Goal: Information Seeking & Learning: Check status

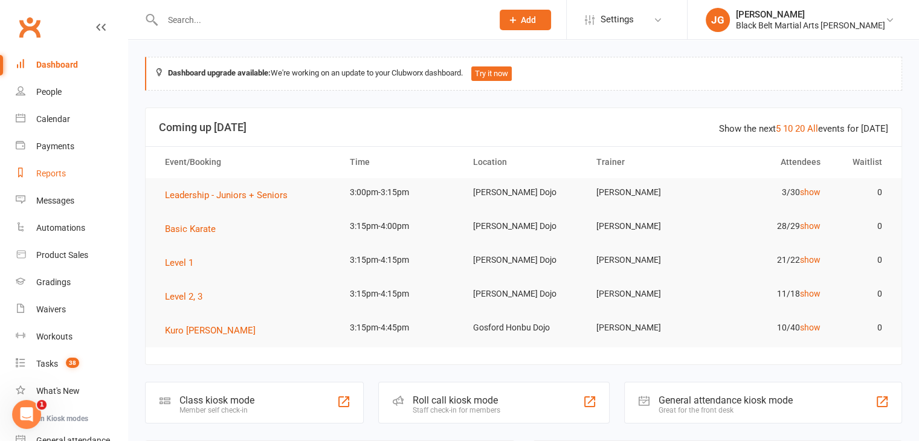
click at [48, 164] on link "Reports" at bounding box center [72, 173] width 112 height 27
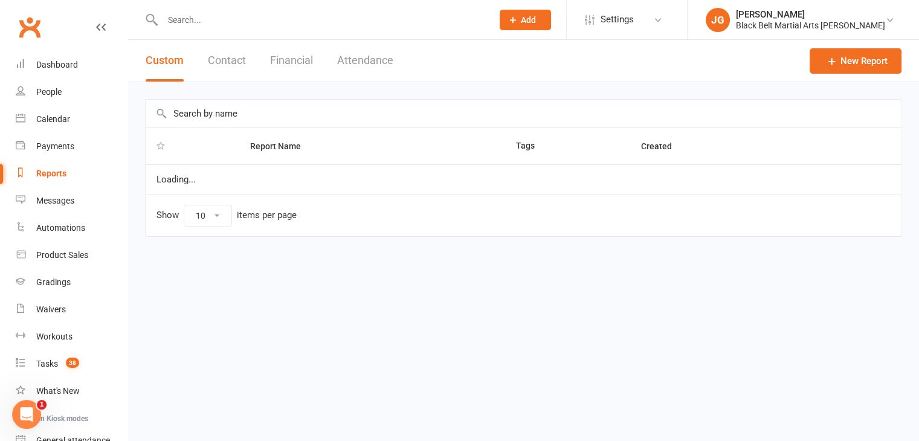
click at [242, 69] on button "Contact" at bounding box center [227, 61] width 38 height 42
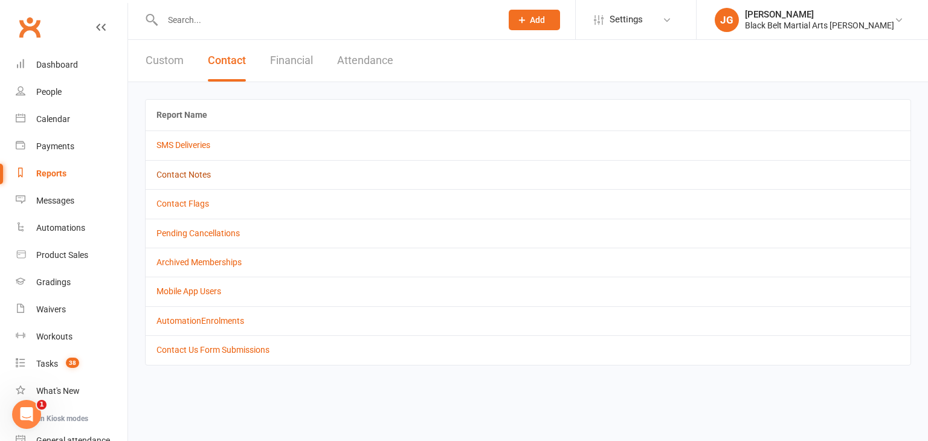
click at [181, 178] on link "Contact Notes" at bounding box center [183, 175] width 54 height 10
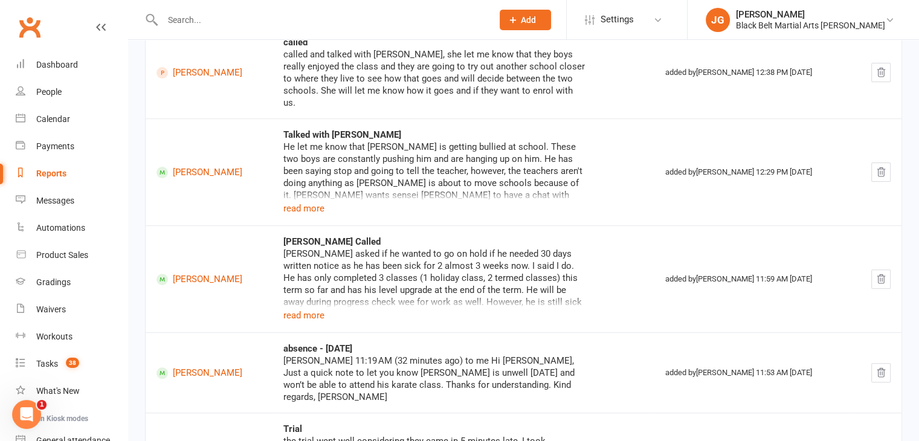
scroll to position [382, 0]
click at [314, 200] on button "read more" at bounding box center [303, 207] width 41 height 14
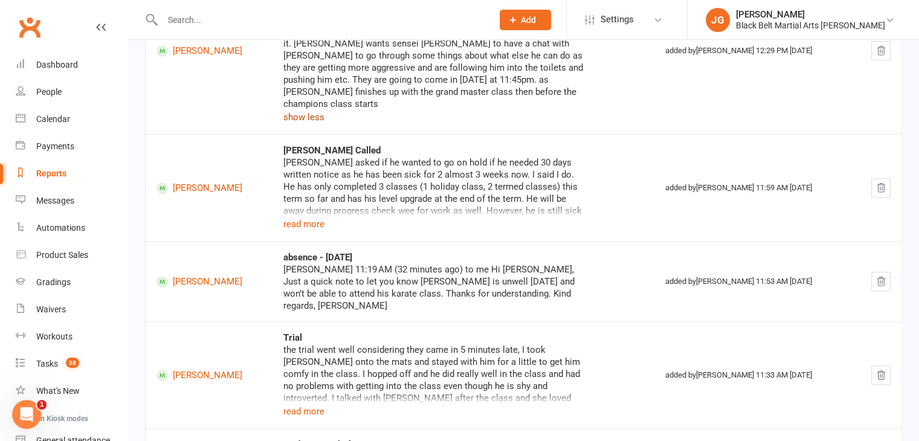
scroll to position [533, 0]
click at [300, 216] on button "read more" at bounding box center [303, 223] width 41 height 14
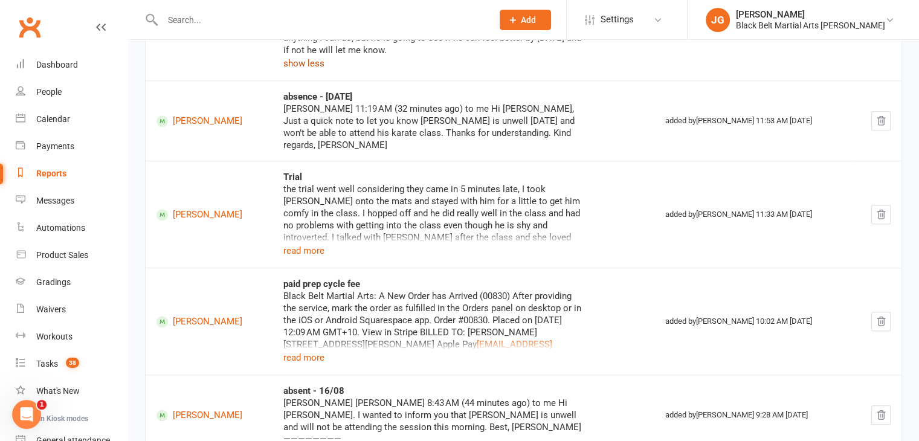
scroll to position [766, 0]
click at [300, 243] on button "read more" at bounding box center [303, 250] width 41 height 14
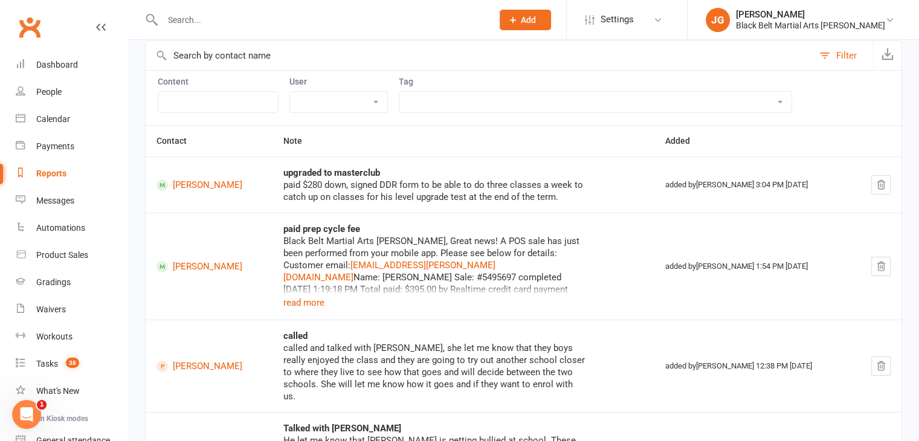
scroll to position [0, 0]
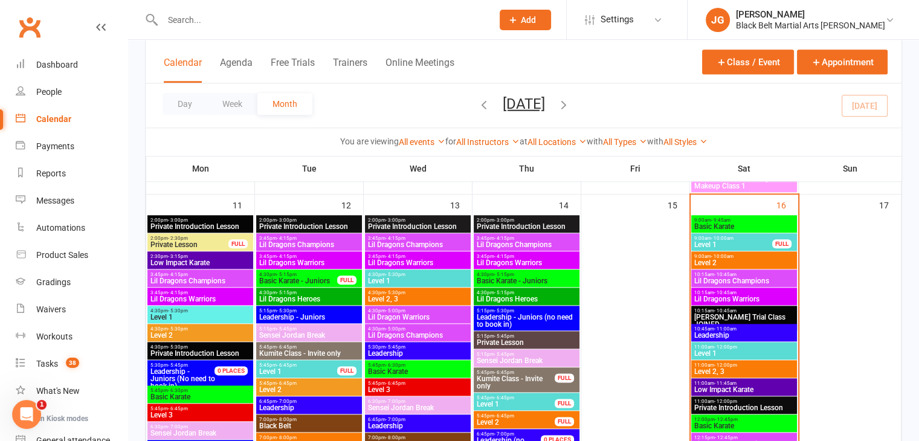
click at [393, 22] on input "text" at bounding box center [321, 19] width 325 height 17
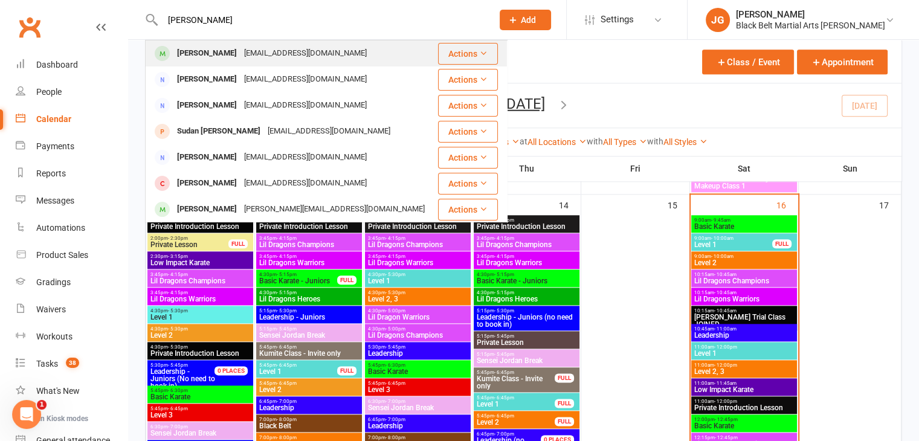
type input "neil sudarshan"
click at [351, 50] on div "Neil Sudarshan s.gopalan009@gmail.com" at bounding box center [291, 53] width 290 height 25
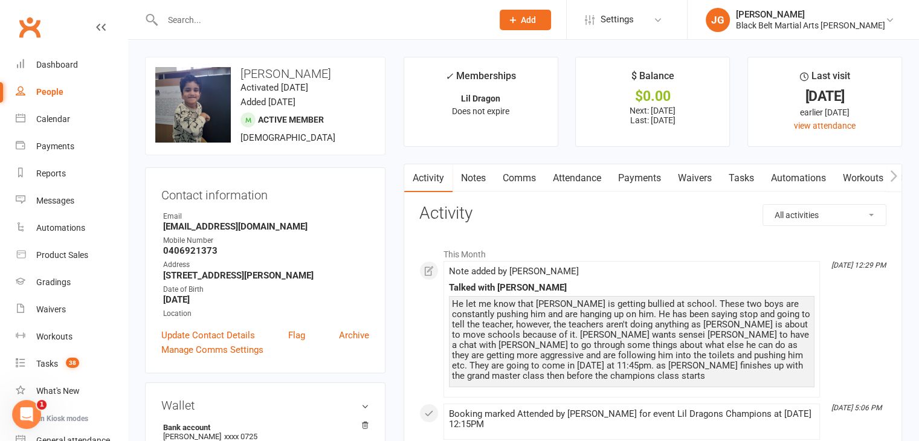
click at [590, 175] on link "Attendance" at bounding box center [576, 178] width 65 height 28
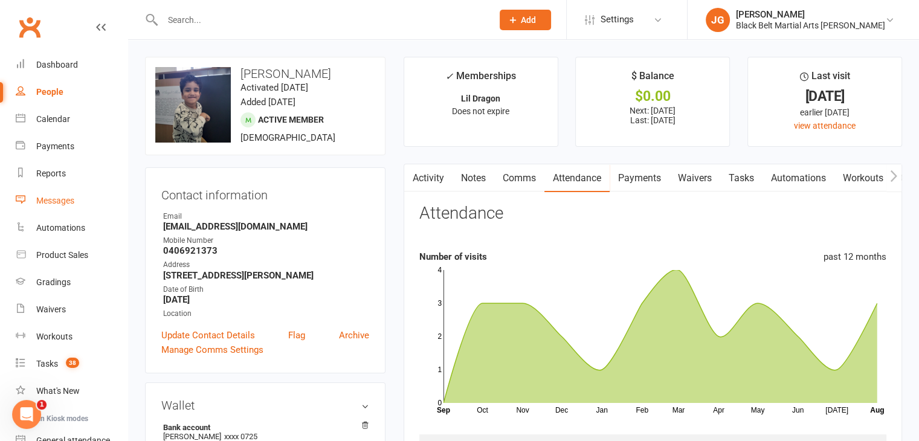
click at [47, 192] on link "Messages" at bounding box center [72, 200] width 112 height 27
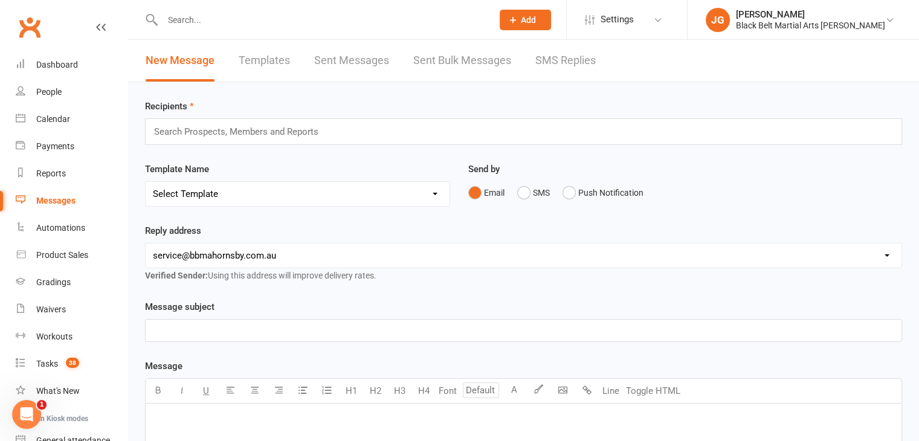
click at [567, 66] on link "SMS Replies" at bounding box center [565, 61] width 60 height 42
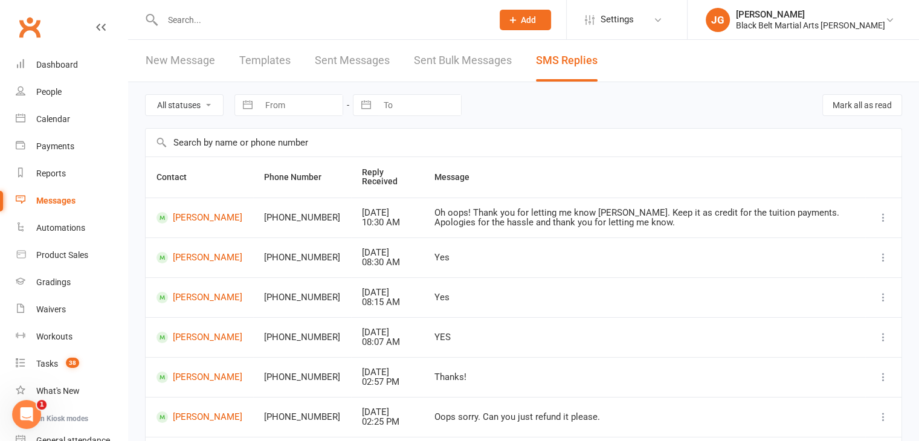
click at [24, 26] on link "Clubworx" at bounding box center [29, 27] width 30 height 30
